Goal: Task Accomplishment & Management: Use online tool/utility

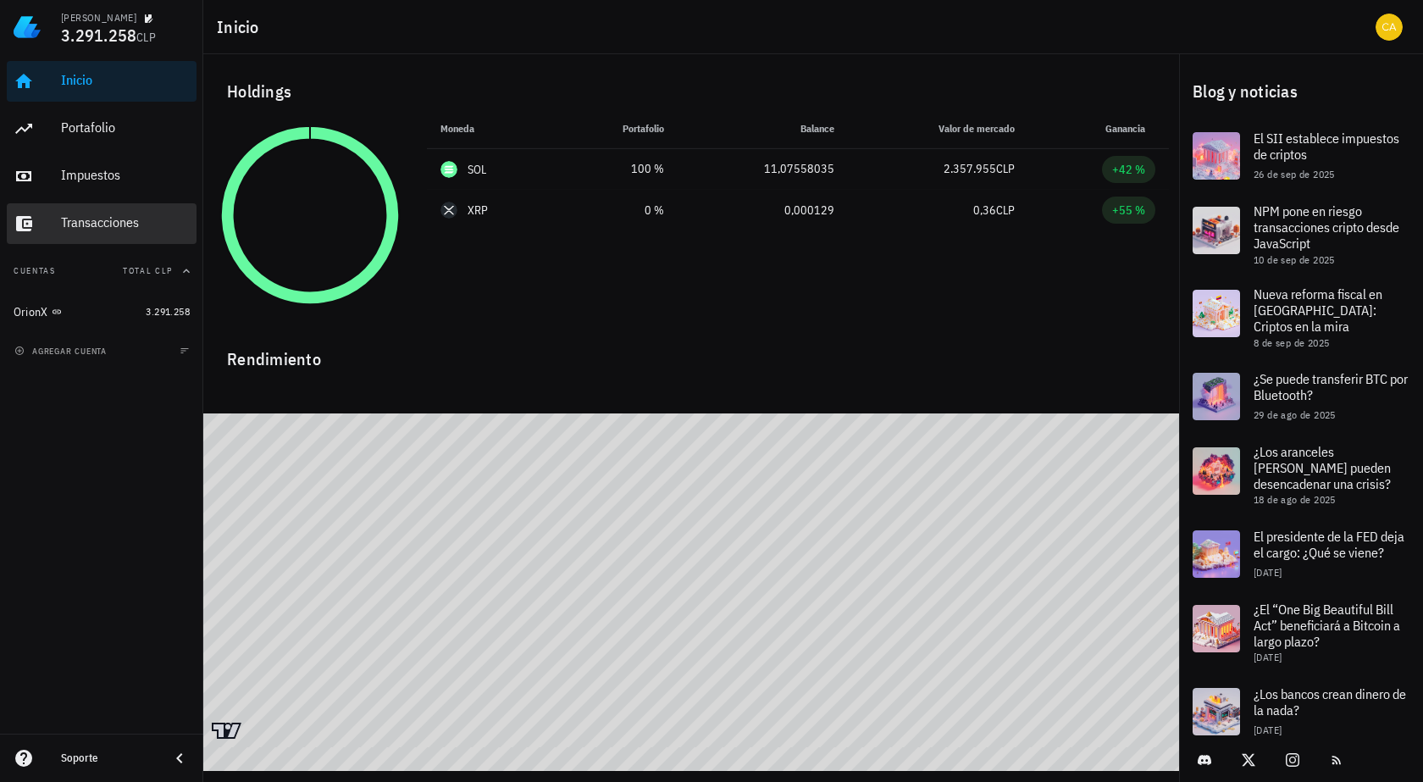
click at [159, 215] on div "Transacciones" at bounding box center [125, 222] width 129 height 16
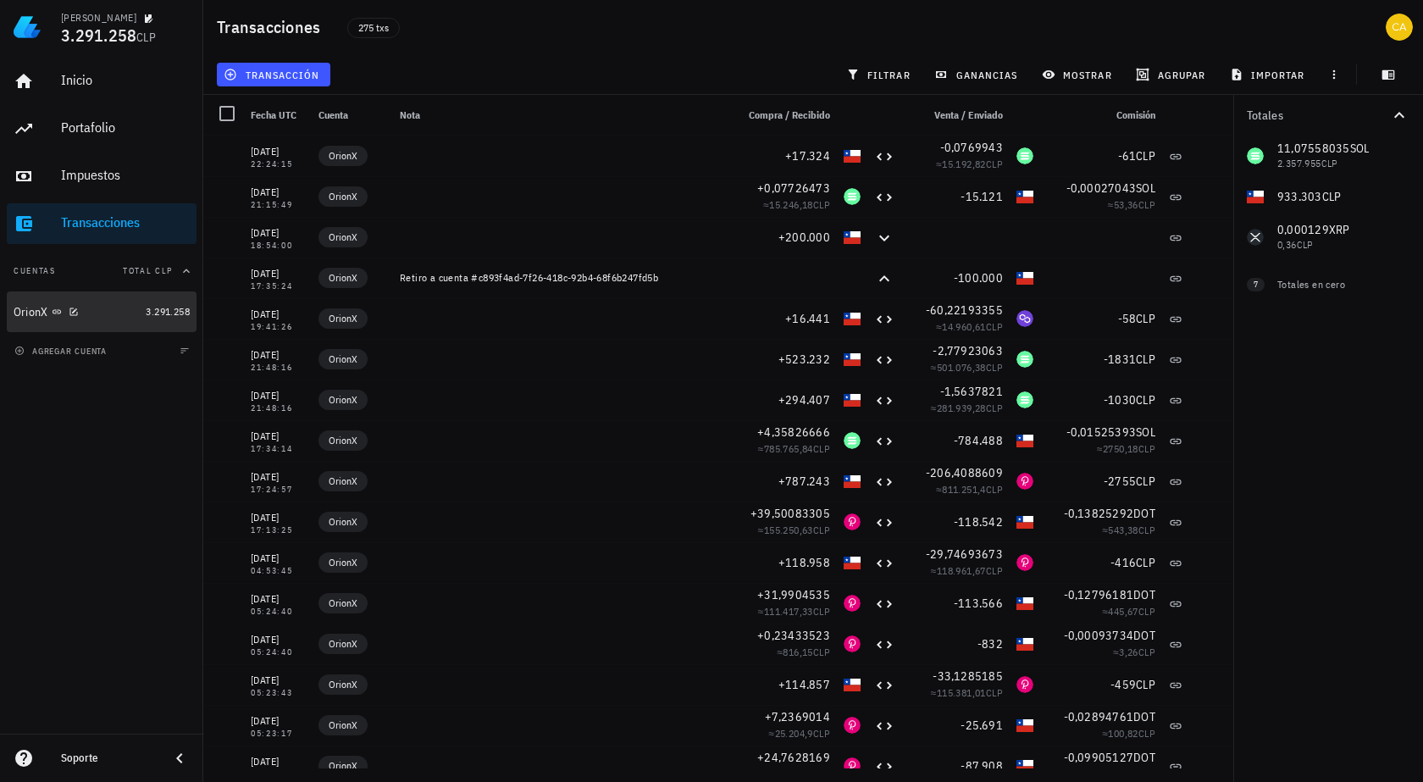
click at [102, 312] on div "OrionX" at bounding box center [76, 312] width 125 height 16
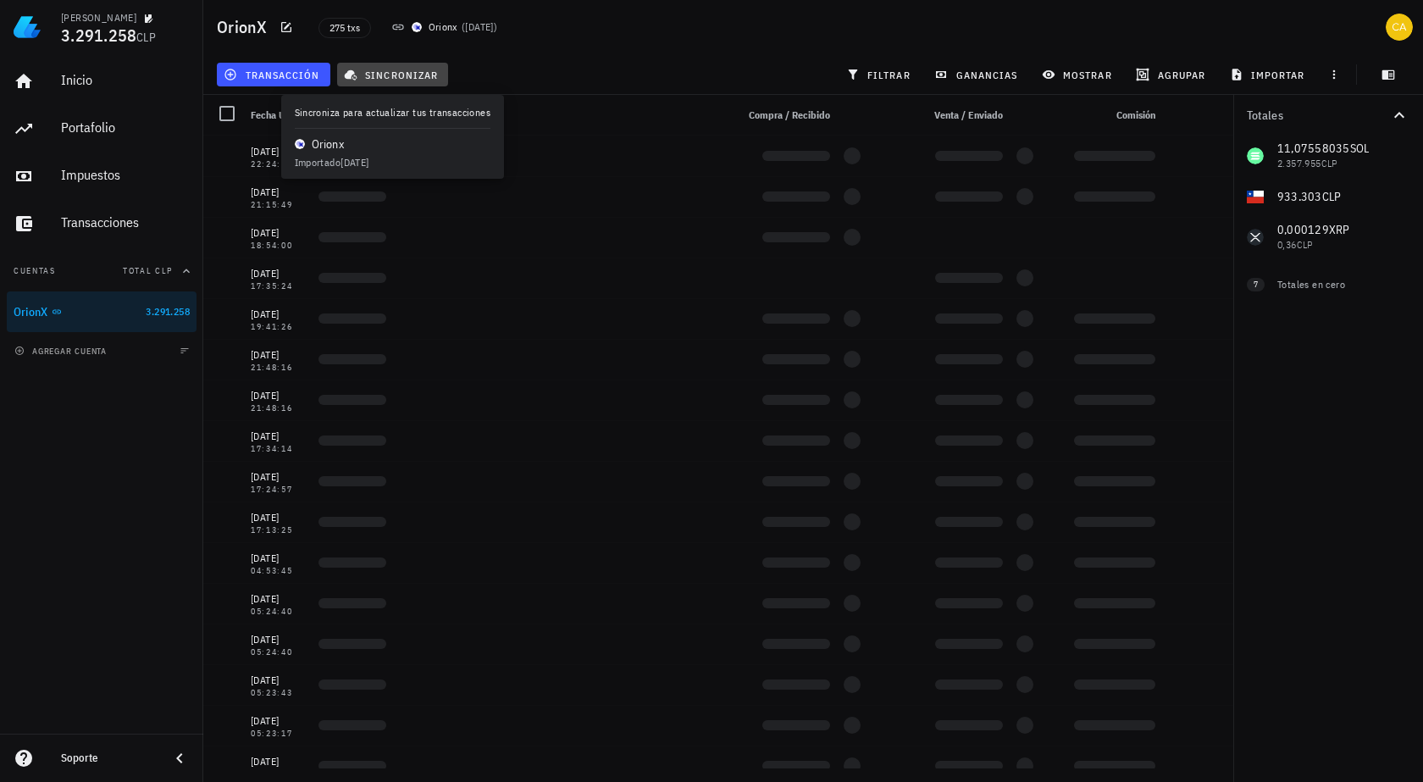
click at [392, 74] on span "sincronizar" at bounding box center [392, 75] width 91 height 14
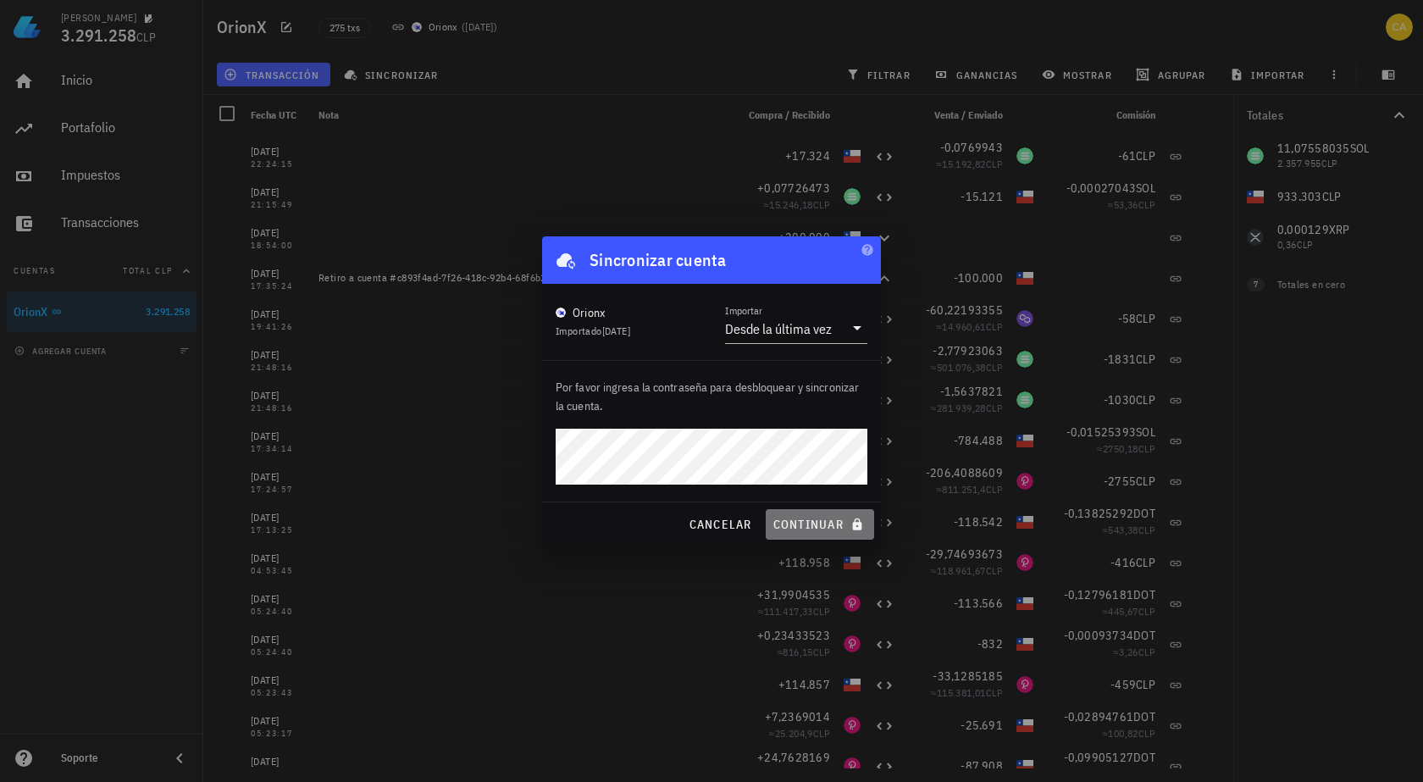
click at [825, 525] on span "continuar" at bounding box center [820, 524] width 95 height 15
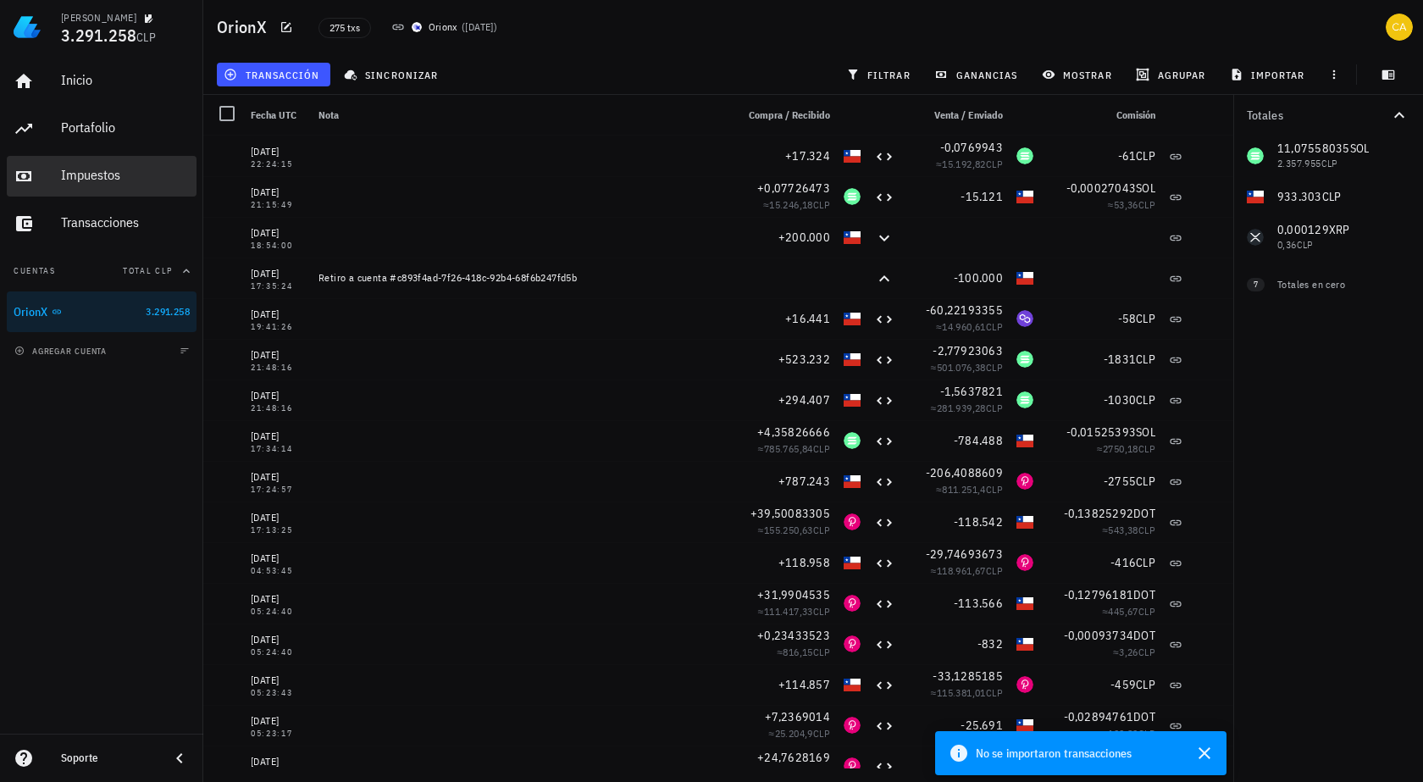
click at [143, 180] on div "Impuestos" at bounding box center [125, 175] width 129 height 16
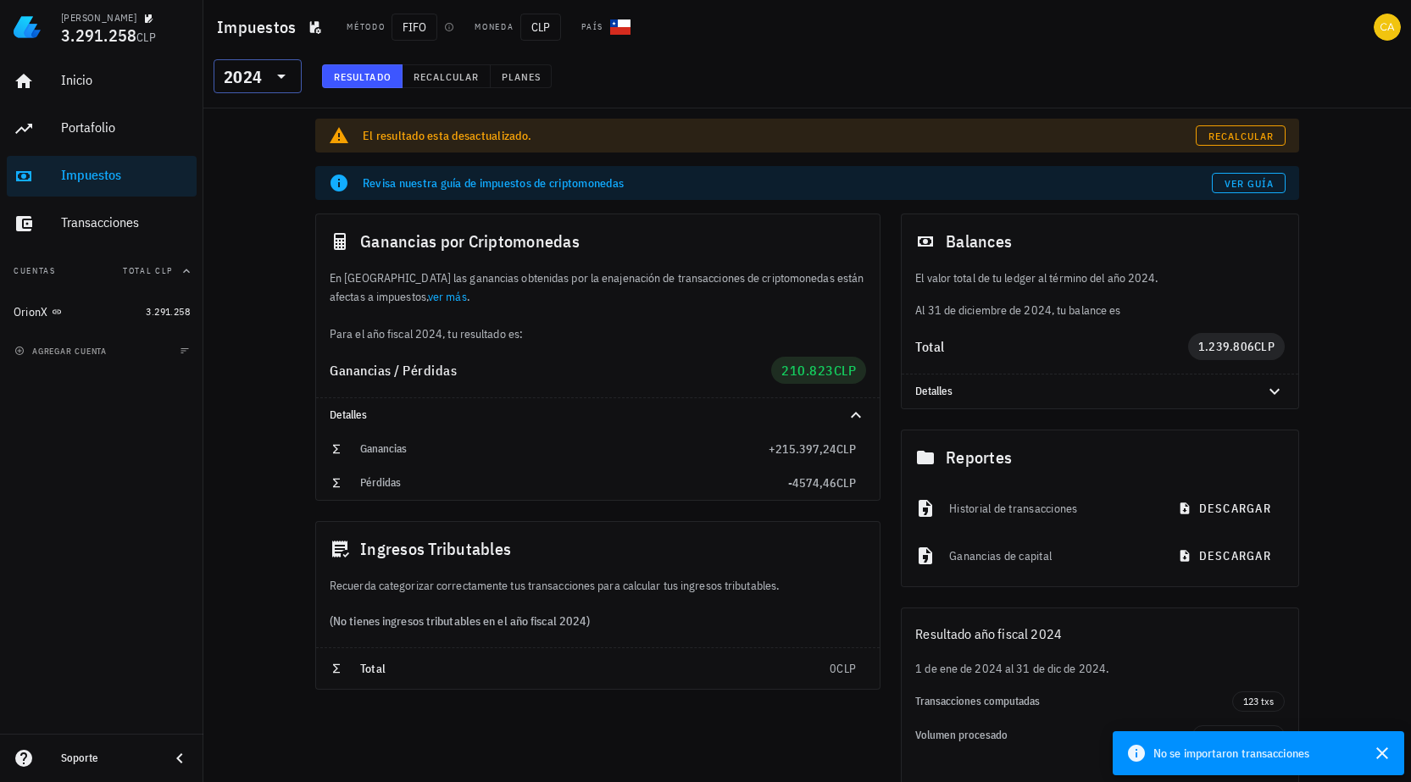
click at [265, 69] on input "text" at bounding box center [266, 76] width 3 height 27
click at [258, 115] on div "2025" at bounding box center [257, 121] width 61 height 14
